Goal: Task Accomplishment & Management: Complete application form

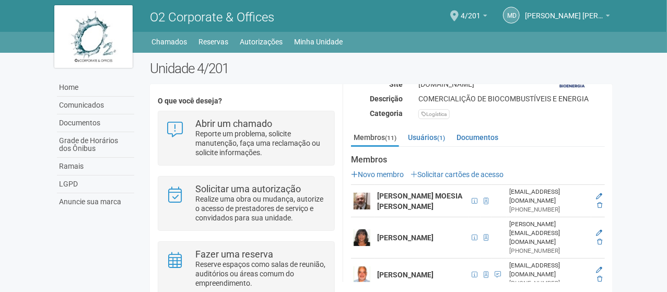
scroll to position [212, 0]
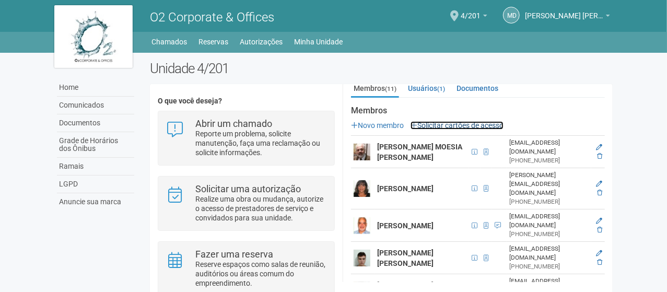
click at [458, 123] on link "Solicitar cartões de acesso" at bounding box center [456, 125] width 93 height 8
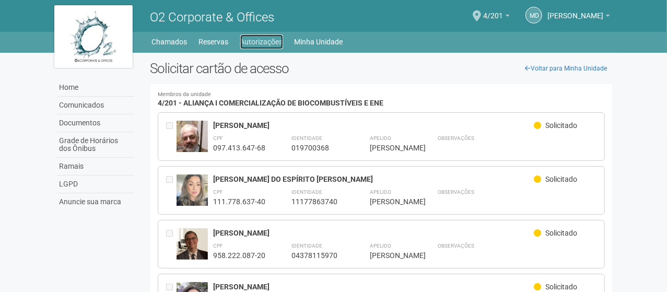
click at [260, 40] on link "Autorizações" at bounding box center [261, 41] width 43 height 15
